Goal: Communication & Community: Participate in discussion

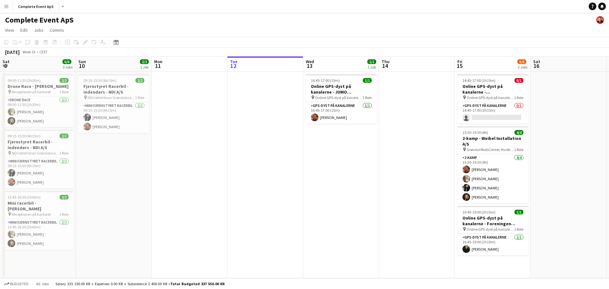
scroll to position [0, 152]
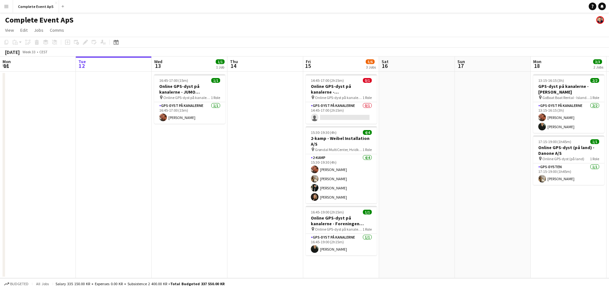
click at [112, 42] on div "Date picker [DATE] [DATE] [DATE] M [DATE] T [DATE] W [DATE] T [DATE] F [DATE] S…" at bounding box center [114, 42] width 14 height 8
click at [115, 42] on icon "Date picker" at bounding box center [116, 42] width 5 height 5
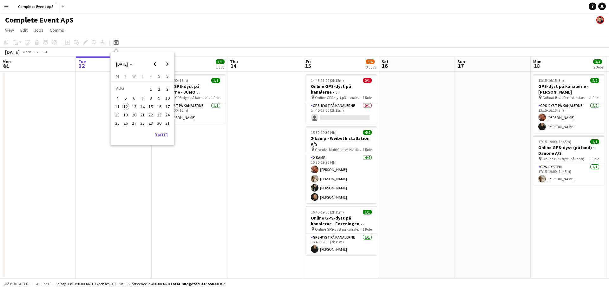
click at [143, 112] on span "21" at bounding box center [143, 115] width 8 height 8
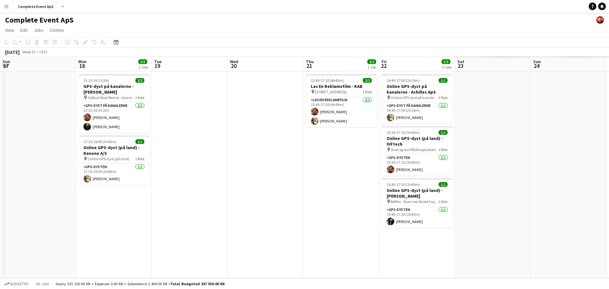
scroll to position [0, 218]
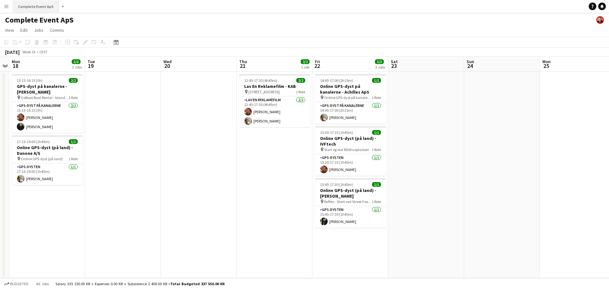
click at [33, 11] on button "Complete Event ApS Close" at bounding box center [36, 6] width 46 height 12
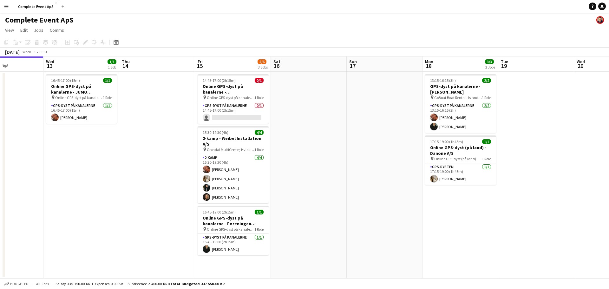
scroll to position [0, 184]
drag, startPoint x: 354, startPoint y: 134, endPoint x: 281, endPoint y: 132, distance: 73.0
click at [281, 132] on app-calendar-viewport "Sun 10 2/2 1 Job Mon 11 Tue 12 Wed 13 1/1 1 Job Thu 14 Fri 15 5/6 3 Jobs Sat 16…" at bounding box center [304, 167] width 609 height 222
click at [604, 6] on link "Notifications" at bounding box center [602, 7] width 8 height 8
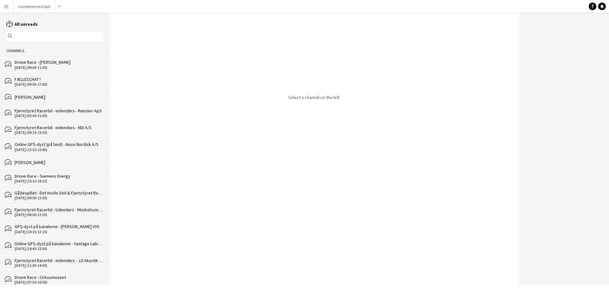
click at [44, 78] on div "FÆLLESCHAT !" at bounding box center [59, 79] width 89 height 6
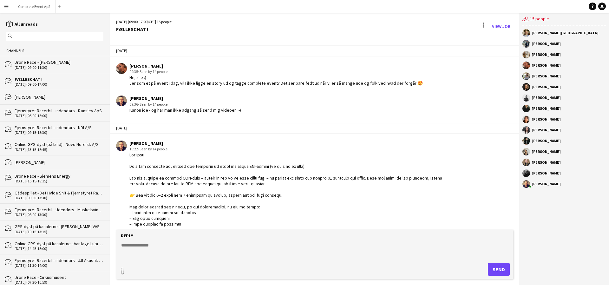
scroll to position [1464, 0]
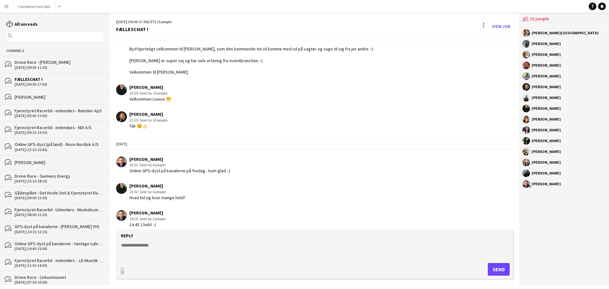
click at [193, 248] on textarea at bounding box center [316, 250] width 390 height 16
type textarea "**********"
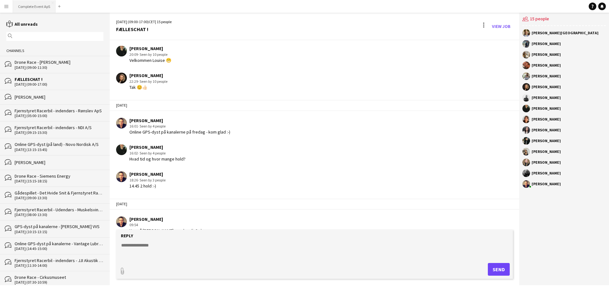
click at [37, 3] on button "Complete Event ApS Close" at bounding box center [34, 6] width 43 height 12
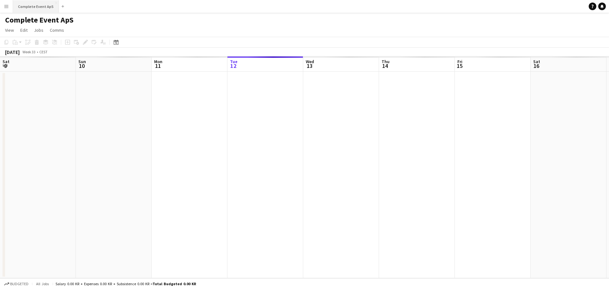
scroll to position [0, 152]
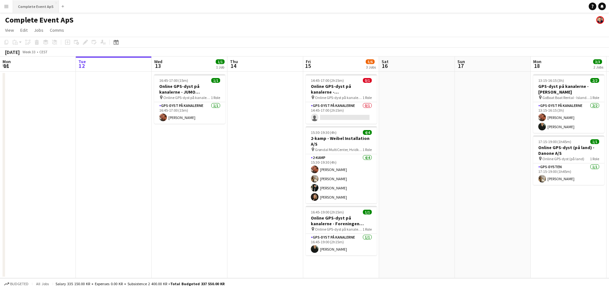
click at [26, 1] on button "Complete Event ApS Close" at bounding box center [36, 6] width 46 height 12
